Goal: Task Accomplishment & Management: Complete application form

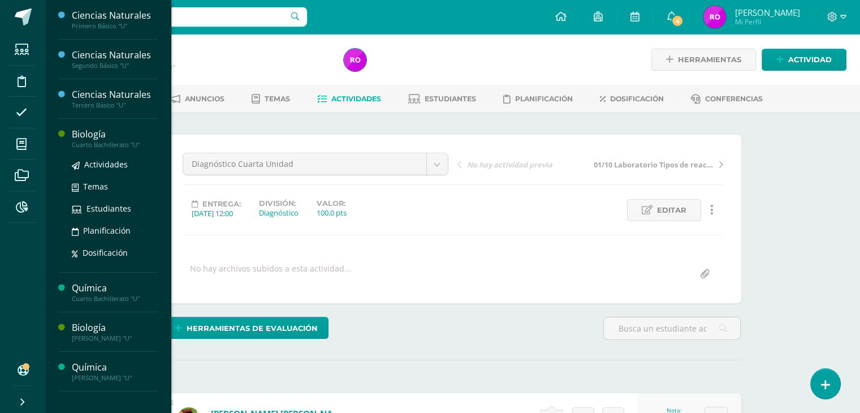
click at [87, 142] on div "Cuarto Bachillerato "U"" at bounding box center [115, 145] width 86 height 8
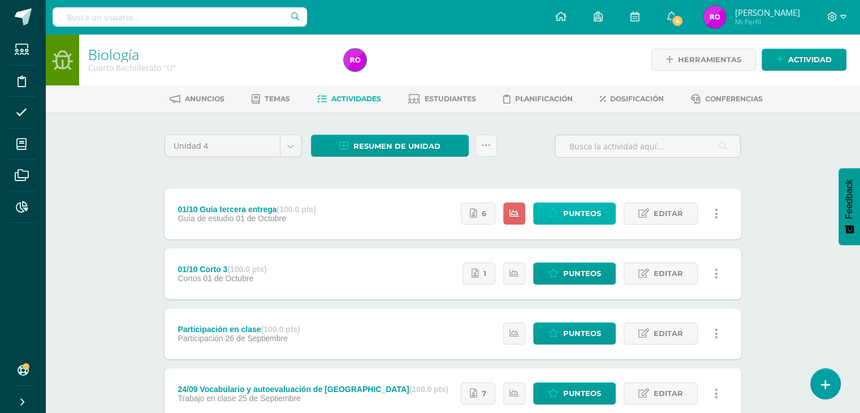
click at [606, 213] on link "Punteos" at bounding box center [574, 213] width 83 height 22
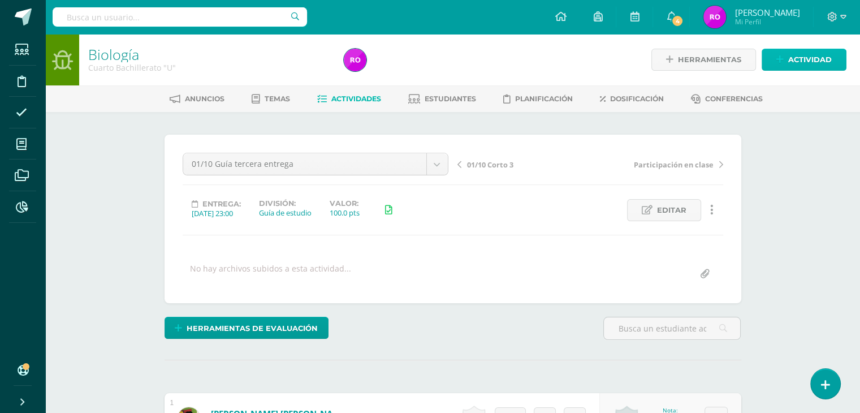
click at [826, 59] on span "Actividad" at bounding box center [810, 59] width 44 height 21
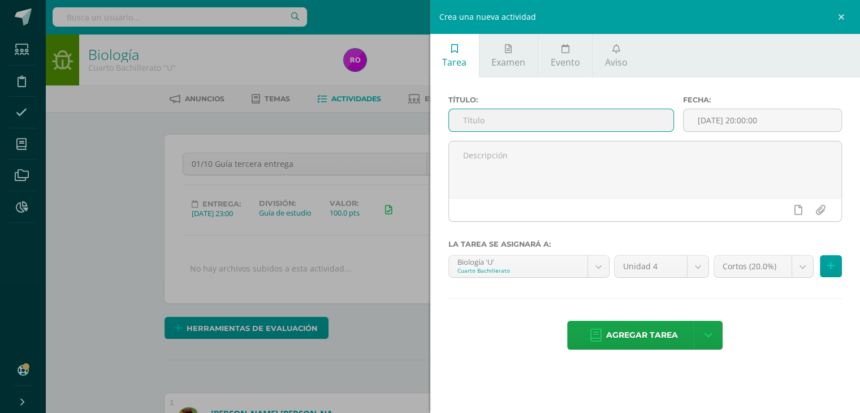
click at [629, 118] on input "text" at bounding box center [561, 120] width 225 height 22
click at [560, 124] on input "text" at bounding box center [561, 120] width 225 height 22
type input "Diagnóstico Cuarta unidad"
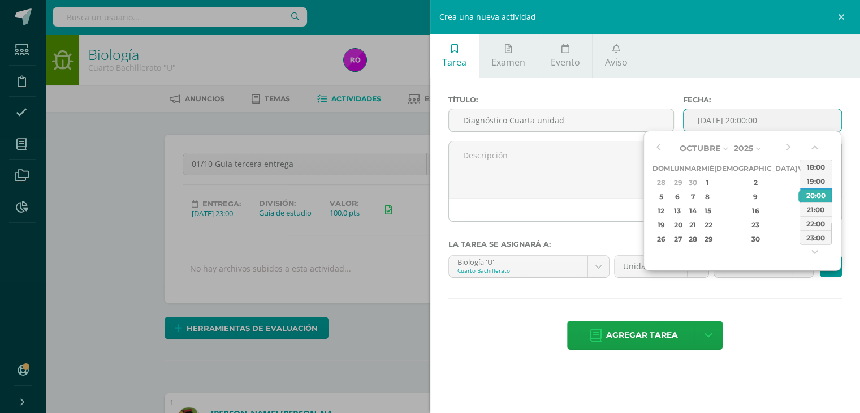
click at [790, 121] on input "[DATE] 20:00:00" at bounding box center [762, 120] width 158 height 22
click at [699, 209] on div "14" at bounding box center [692, 210] width 13 height 13
click at [812, 180] on div "10:00" at bounding box center [816, 178] width 32 height 14
type input "[DATE] 10:00"
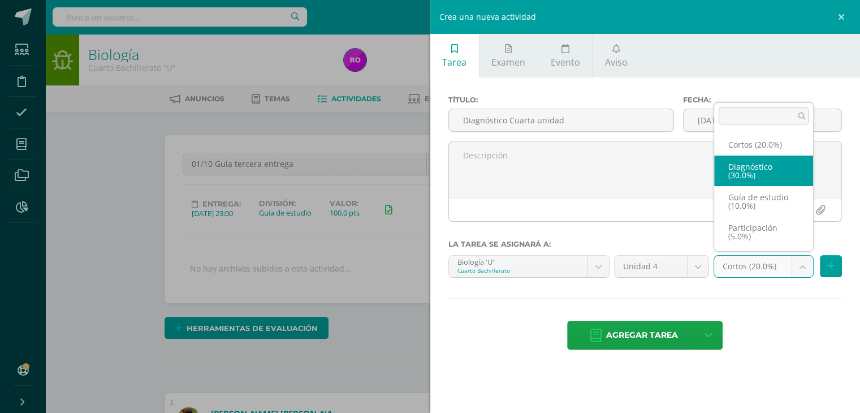
select select "202551"
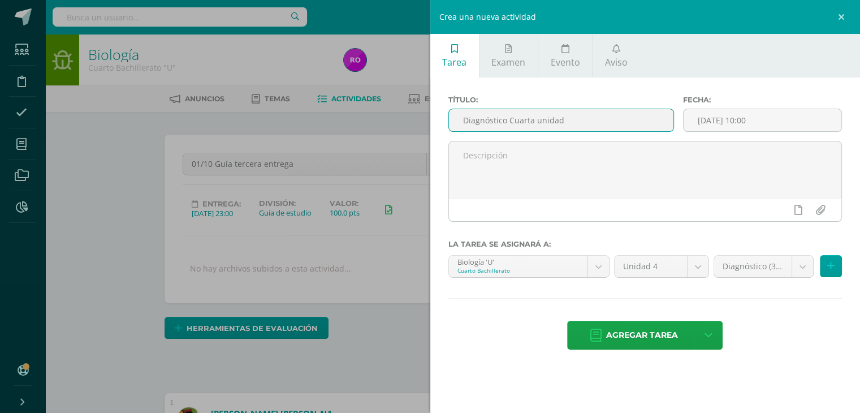
click at [509, 120] on input "Diagnóstico Cuarta unidad" at bounding box center [561, 120] width 225 height 22
type input "Diagnóstico Biología Cuarta unidad"
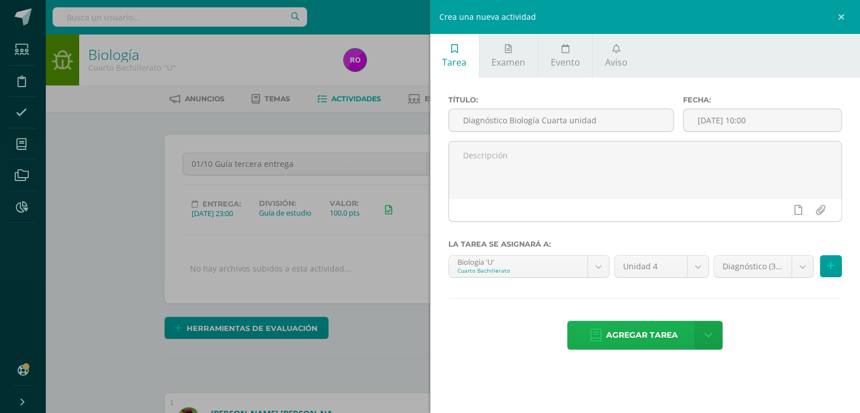
click at [638, 330] on span "Agregar tarea" at bounding box center [642, 335] width 72 height 28
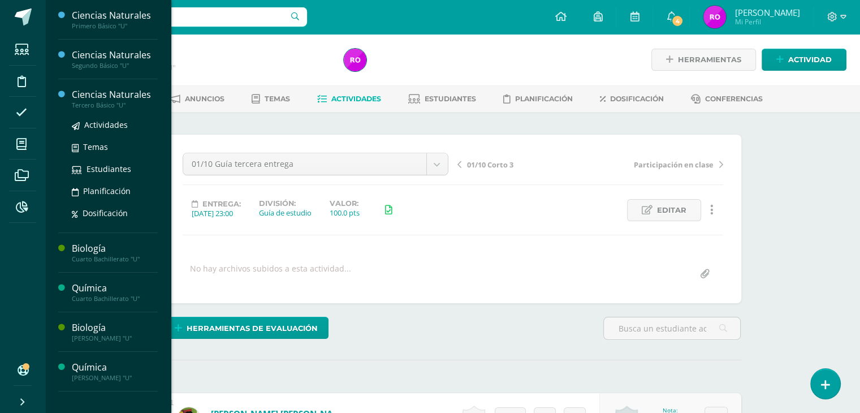
click at [111, 100] on div "Ciencias Naturales" at bounding box center [115, 94] width 86 height 13
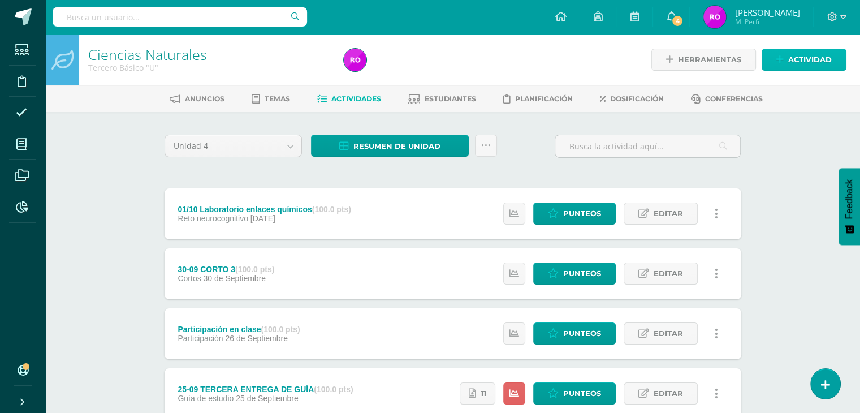
click at [810, 63] on span "Actividad" at bounding box center [810, 59] width 44 height 21
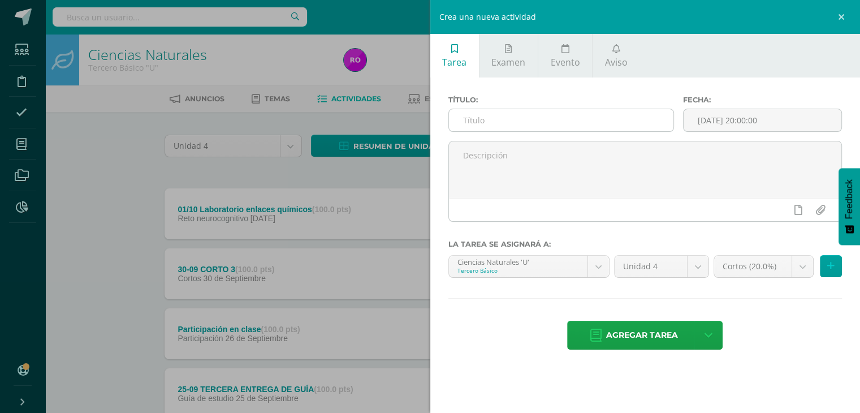
click at [517, 114] on input "text" at bounding box center [561, 120] width 225 height 22
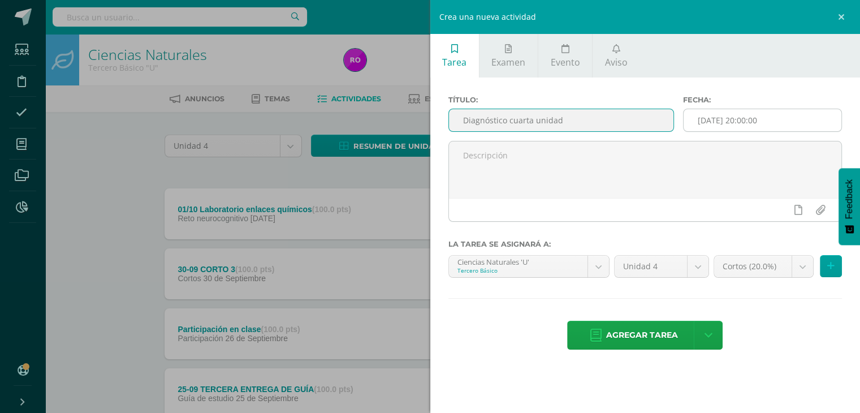
type input "Diagnóstico cuarta unidad"
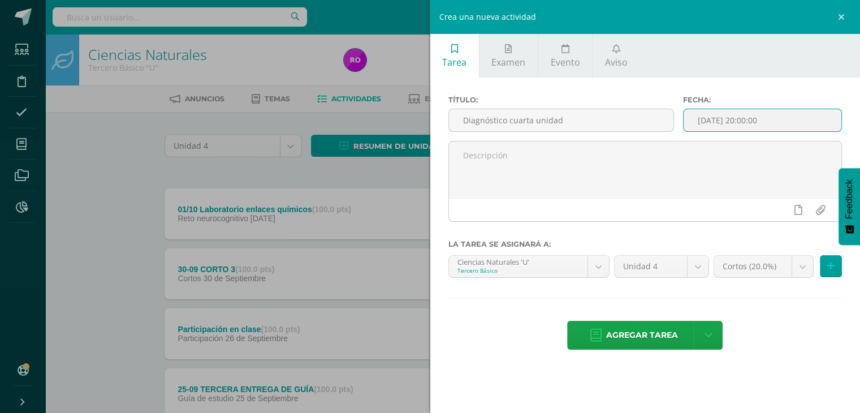
click at [771, 118] on input "[DATE] 20:00:00" at bounding box center [762, 120] width 158 height 22
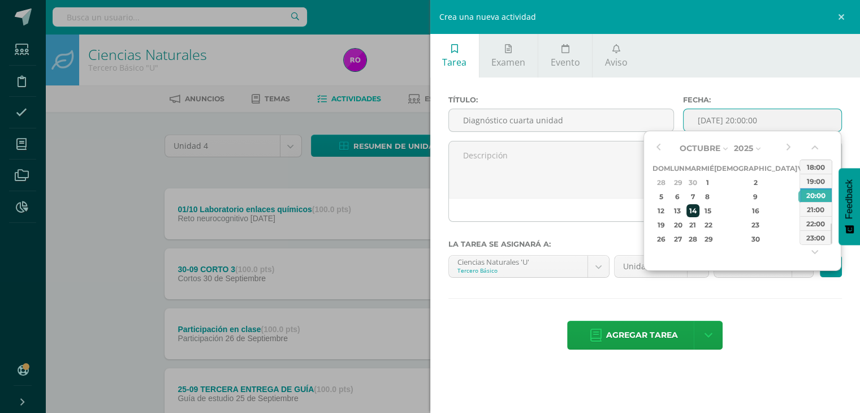
click at [699, 209] on div "14" at bounding box center [692, 210] width 13 height 13
click at [813, 184] on div "10:00" at bounding box center [816, 178] width 32 height 14
type input "2025-10-14 10:00"
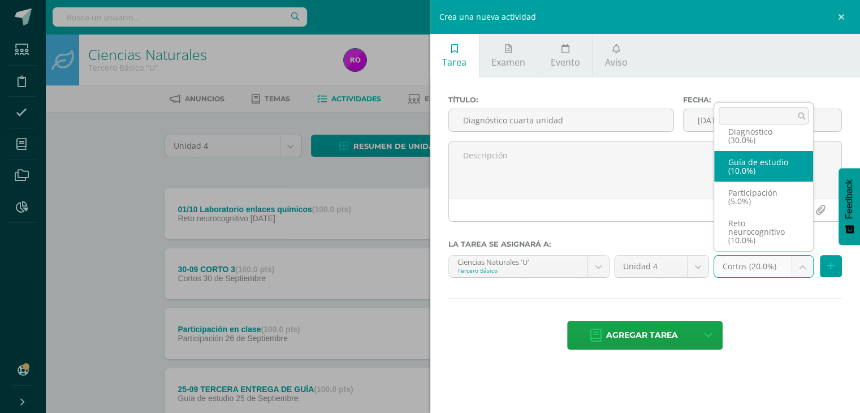
scroll to position [27, 0]
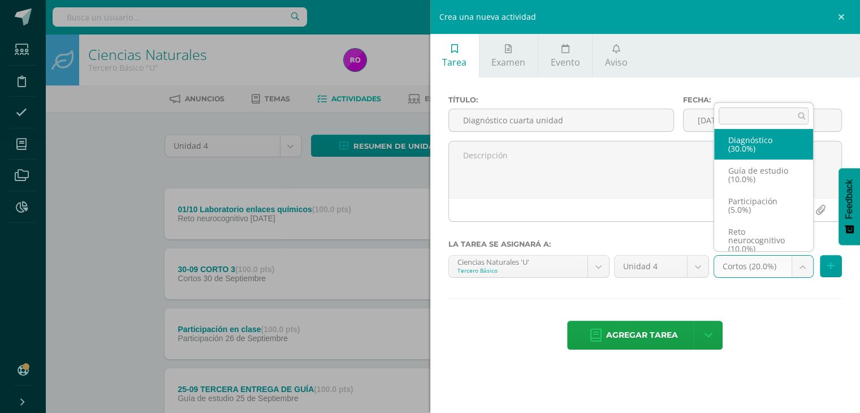
select select "202496"
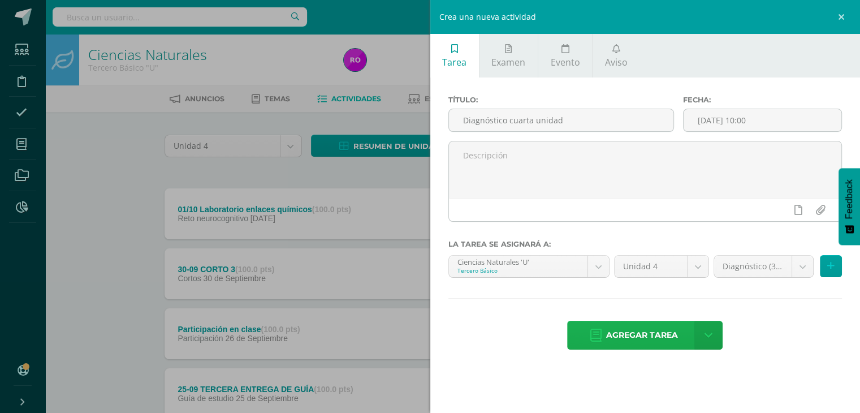
click at [635, 340] on span "Agregar tarea" at bounding box center [642, 335] width 72 height 28
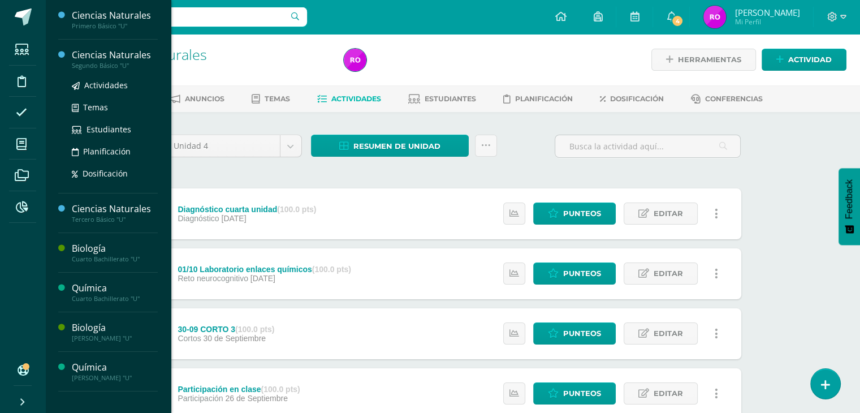
click at [94, 58] on div "Ciencias Naturales" at bounding box center [115, 55] width 86 height 13
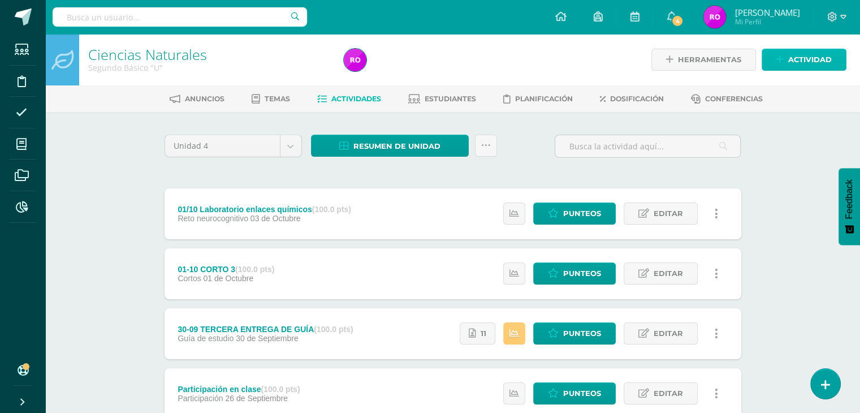
click at [805, 58] on span "Actividad" at bounding box center [810, 59] width 44 height 21
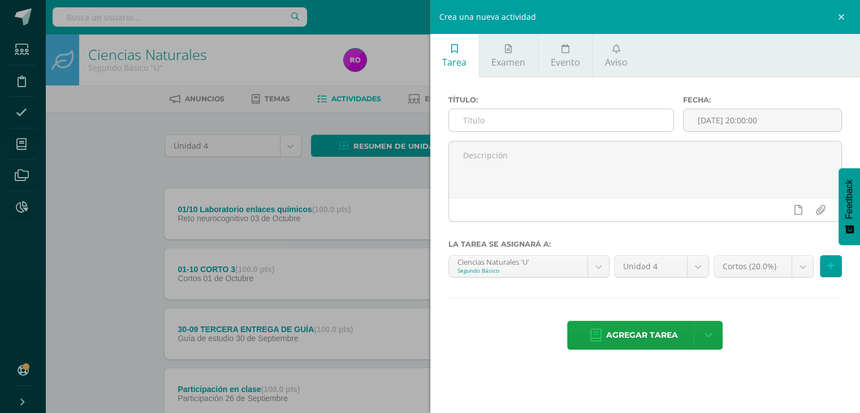
click at [564, 120] on input "text" at bounding box center [561, 120] width 225 height 22
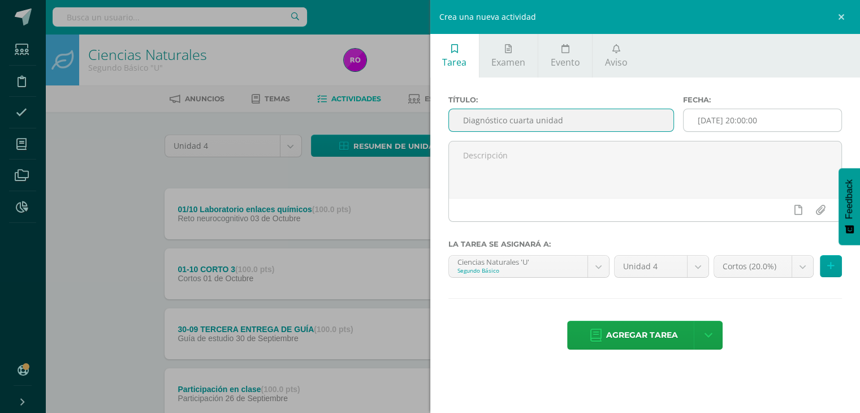
type input "Diagnóstico cuarta unidad"
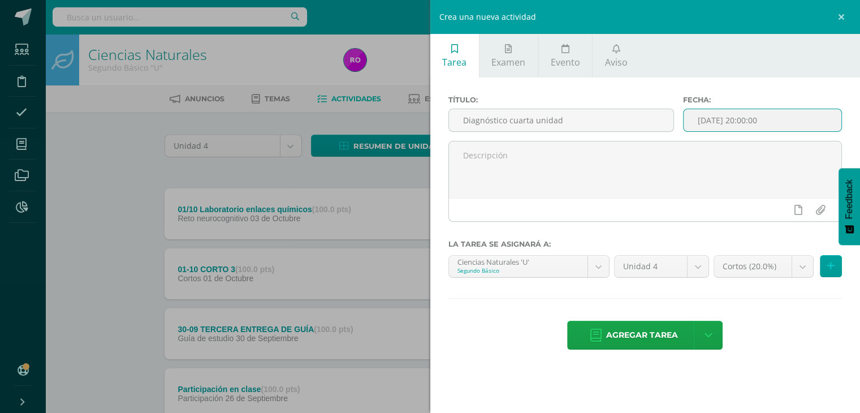
click at [777, 111] on input "[DATE] 20:00:00" at bounding box center [762, 120] width 158 height 22
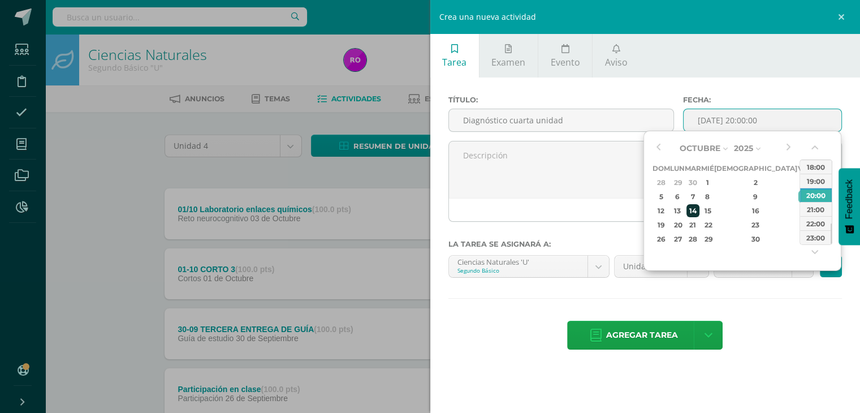
click at [699, 210] on div "14" at bounding box center [692, 210] width 13 height 13
click at [813, 180] on div "10:00" at bounding box center [816, 178] width 32 height 14
type input "2025-10-14 10:00"
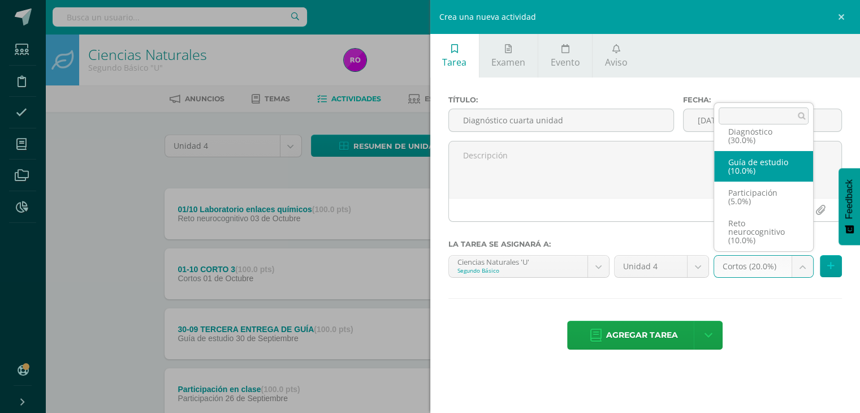
scroll to position [27, 0]
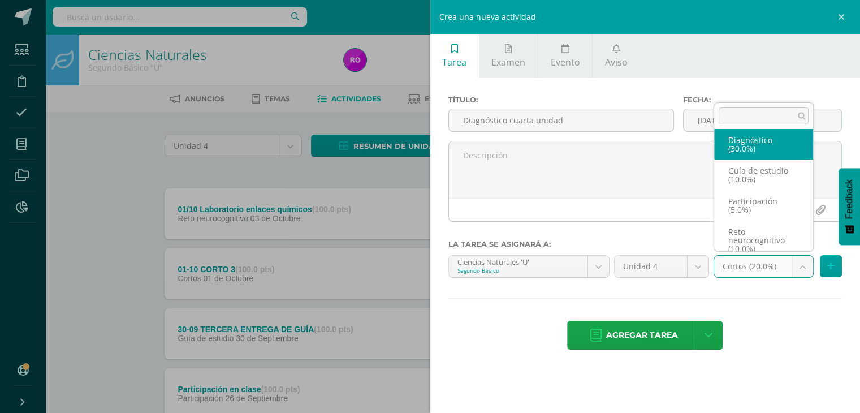
select select "202440"
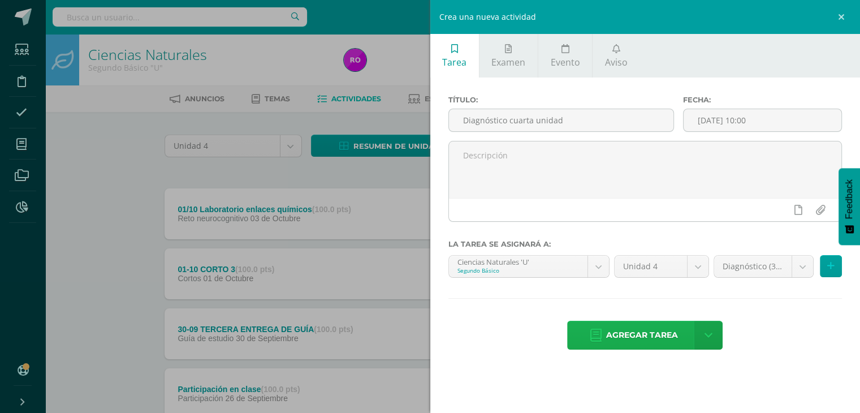
click at [629, 334] on span "Agregar tarea" at bounding box center [642, 335] width 72 height 28
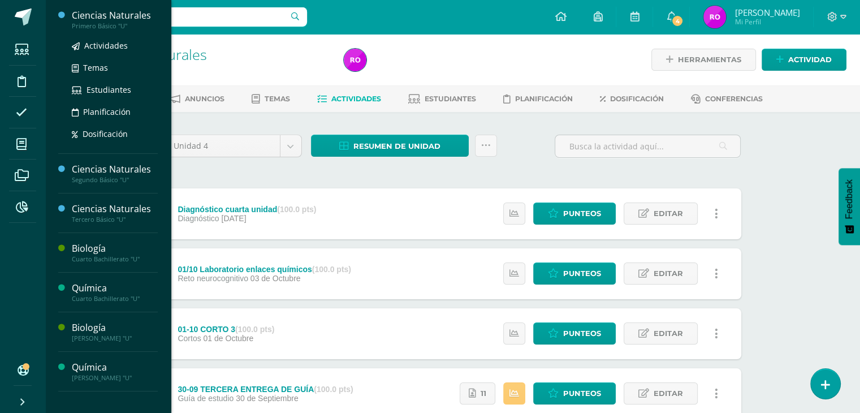
click at [92, 21] on div "Ciencias Naturales" at bounding box center [115, 15] width 86 height 13
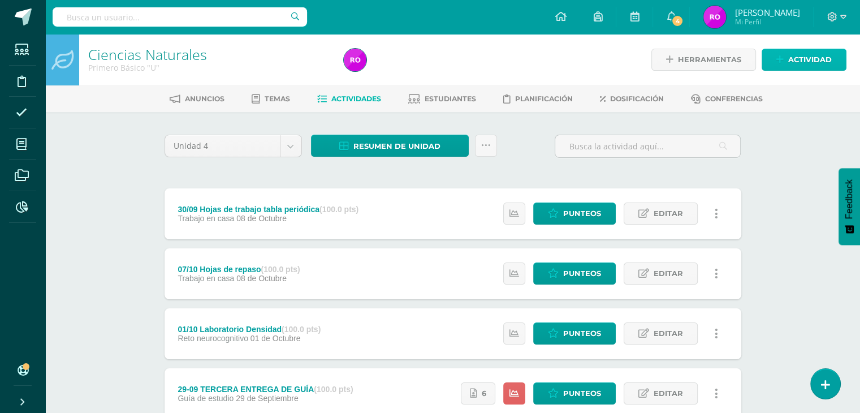
click at [804, 63] on span "Actividad" at bounding box center [810, 59] width 44 height 21
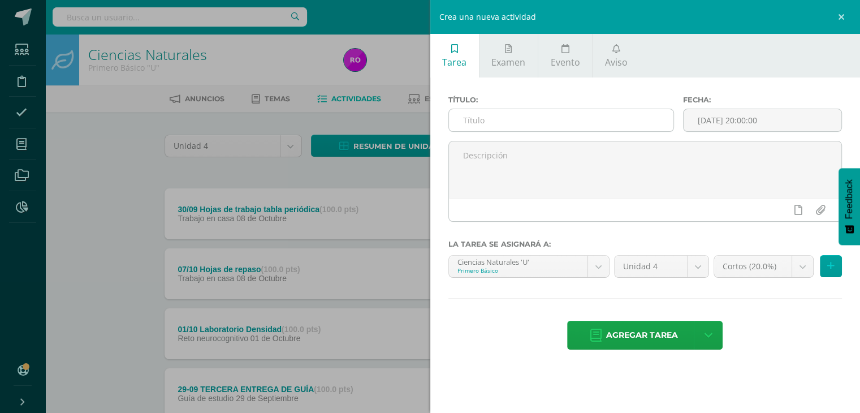
click at [560, 124] on input "text" at bounding box center [561, 120] width 225 height 22
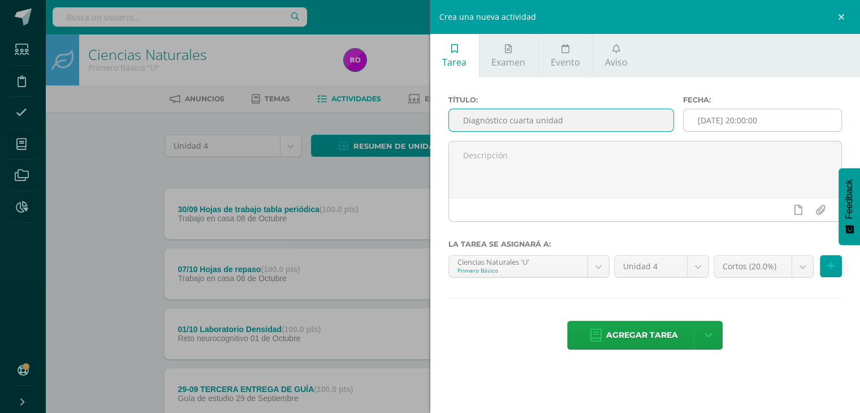
type input "Diagnóstico cuarta unidad"
click at [812, 115] on input "[DATE] 20:00:00" at bounding box center [762, 120] width 158 height 22
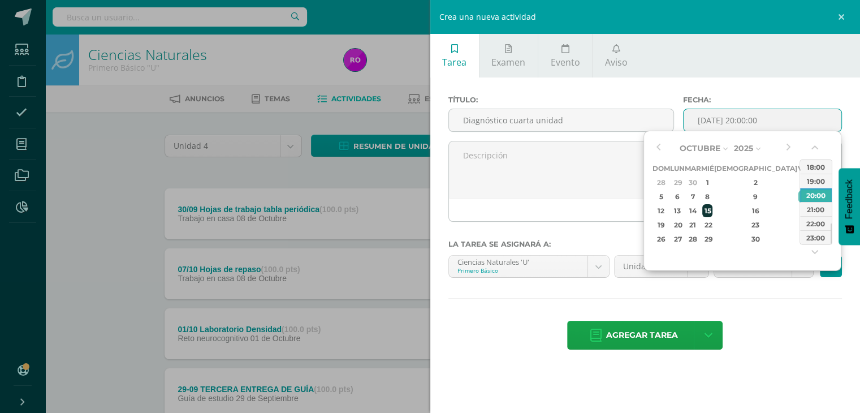
click at [714, 211] on td "15" at bounding box center [707, 211] width 13 height 14
click at [699, 212] on div "14" at bounding box center [692, 210] width 13 height 13
click at [817, 176] on div "10:00" at bounding box center [816, 178] width 32 height 14
type input "2025-10-14 10:00"
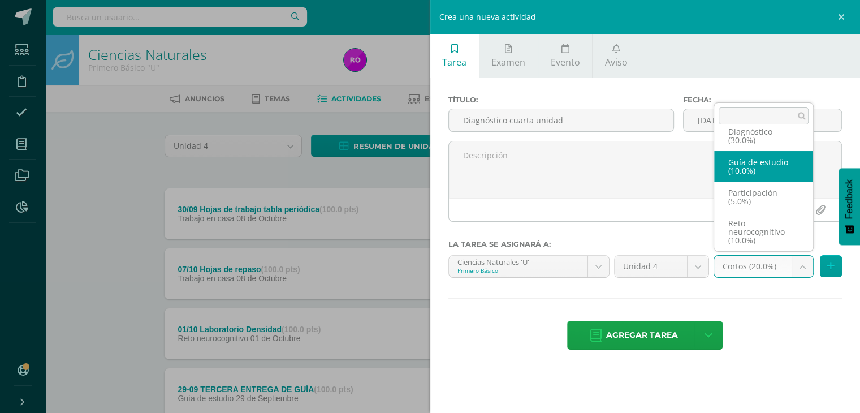
scroll to position [27, 0]
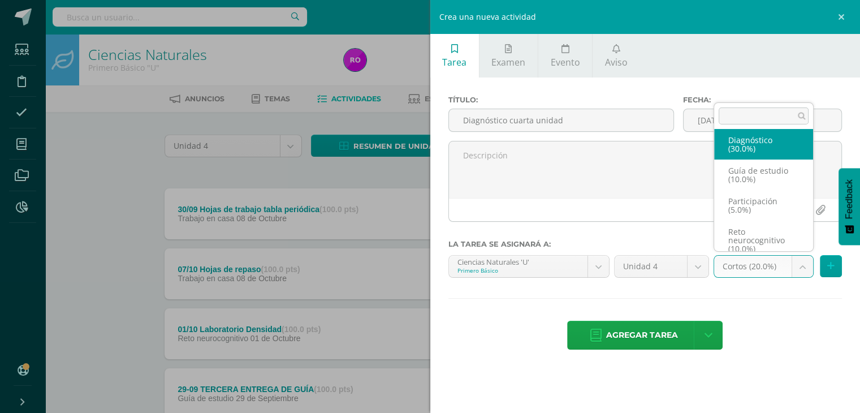
select select "202360"
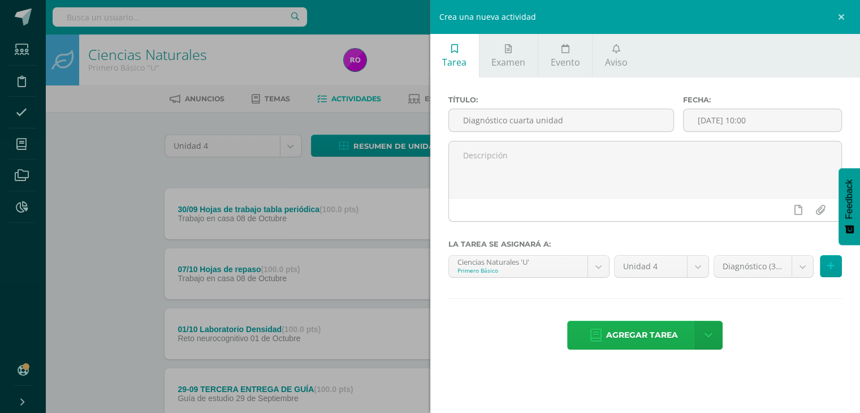
click at [640, 340] on span "Agregar tarea" at bounding box center [642, 335] width 72 height 28
